Goal: Information Seeking & Learning: Learn about a topic

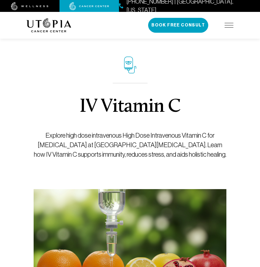
click at [117, 164] on div "IV Vitamin C Explore high dose intravenous High Dose Intravenous Vitamin C for …" at bounding box center [130, 108] width 193 height 163
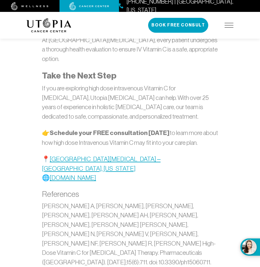
scroll to position [1369, 0]
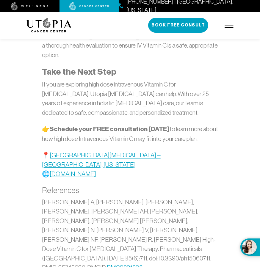
click at [98, 152] on link "[GEOGRAPHIC_DATA][MEDICAL_DATA] – [GEOGRAPHIC_DATA], [US_STATE]" at bounding box center [101, 160] width 119 height 16
click at [74, 171] on link "[DOMAIN_NAME]" at bounding box center [73, 174] width 46 height 7
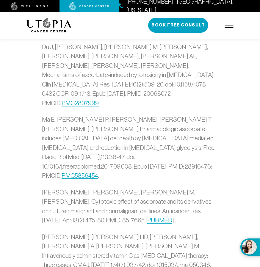
scroll to position [2173, 0]
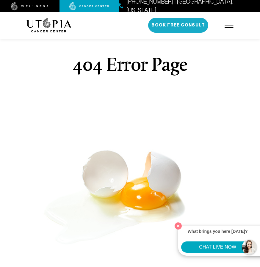
click at [179, 26] on button "Book Free Consult" at bounding box center [178, 25] width 60 height 15
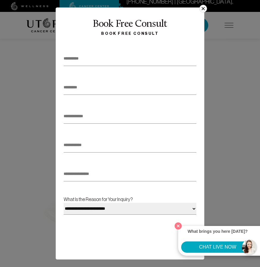
click at [215, 247] on button "CHAT LIVE NOW" at bounding box center [217, 247] width 73 height 11
